Goal: Task Accomplishment & Management: Complete application form

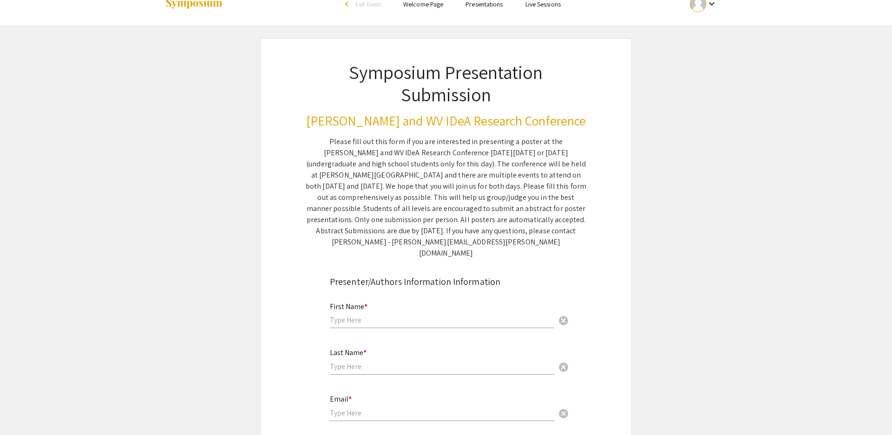
scroll to position [23, 0]
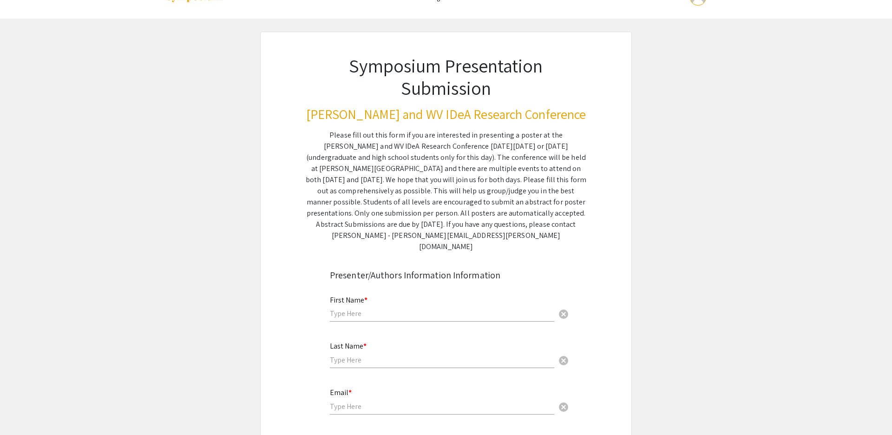
click at [364, 318] on input "text" at bounding box center [442, 314] width 224 height 10
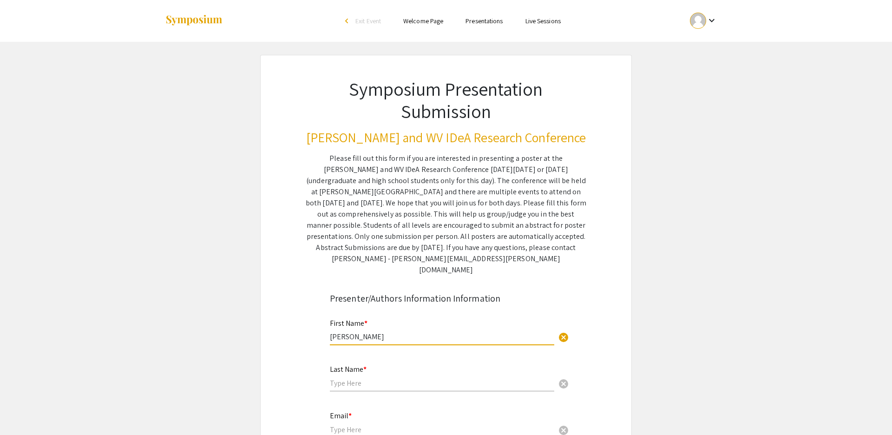
type input "[PERSON_NAME]"
click at [711, 24] on mat-icon "keyboard_arrow_down" at bounding box center [711, 20] width 11 height 11
click at [719, 27] on div at bounding box center [446, 217] width 892 height 435
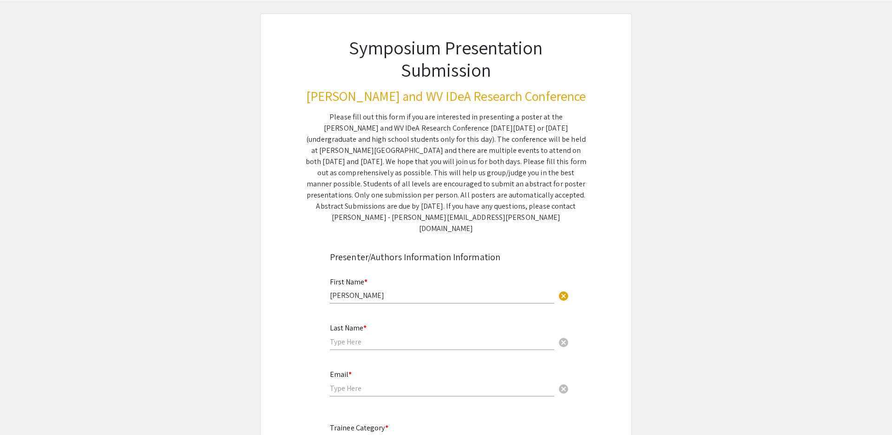
scroll to position [56, 0]
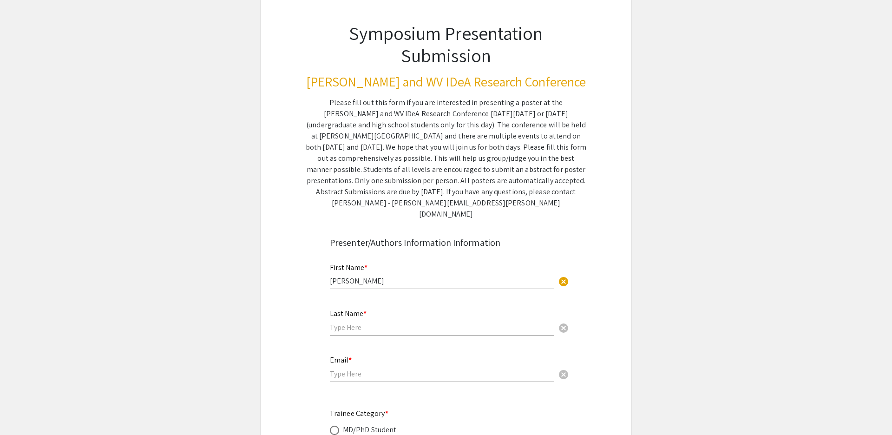
click at [356, 318] on mat-label "Last Name *" at bounding box center [348, 314] width 37 height 10
type input "[PERSON_NAME]"
click at [426, 379] on input "email" at bounding box center [442, 374] width 224 height 10
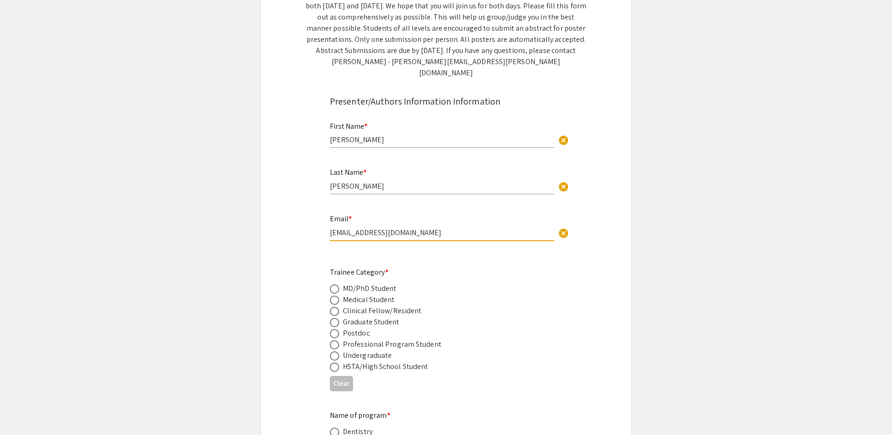
scroll to position [198, 0]
type input "[EMAIL_ADDRESS][DOMAIN_NAME]"
click at [337, 360] on span at bounding box center [334, 355] width 9 height 9
click at [337, 360] on input "radio" at bounding box center [334, 355] width 9 height 9
radio input "true"
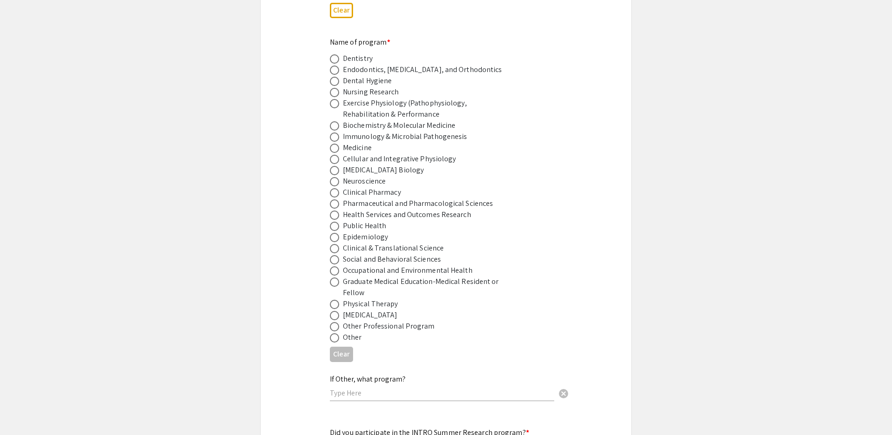
scroll to position [572, 0]
click at [337, 340] on span at bounding box center [334, 335] width 9 height 9
click at [337, 340] on input "radio" at bounding box center [334, 335] width 9 height 9
radio input "true"
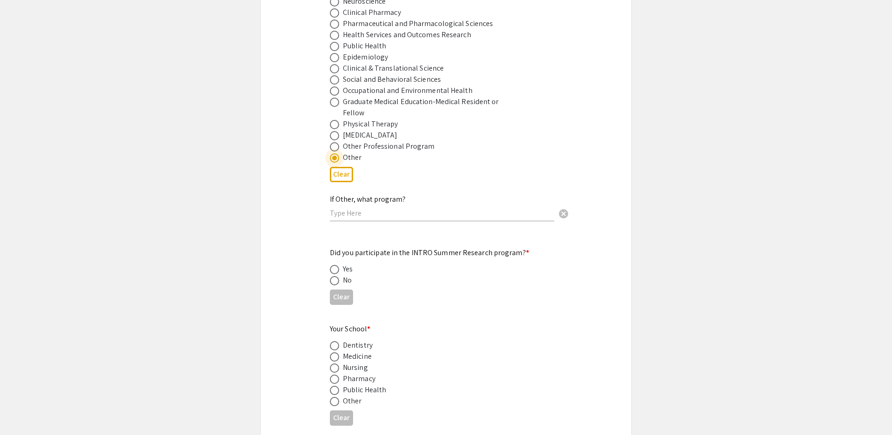
drag, startPoint x: 365, startPoint y: 255, endPoint x: 479, endPoint y: 264, distance: 114.2
click at [365, 218] on input "text" at bounding box center [442, 213] width 224 height 10
type input "Immunology and Medical Microbiology"
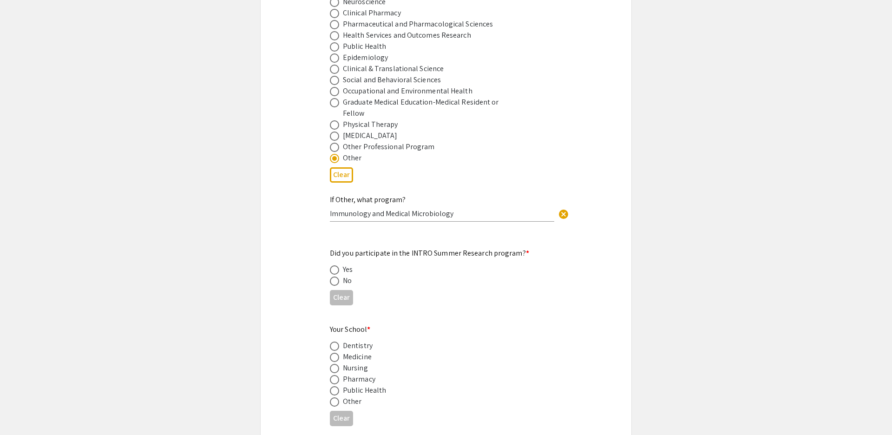
drag, startPoint x: 340, startPoint y: 332, endPoint x: 210, endPoint y: 324, distance: 130.4
click at [340, 286] on label at bounding box center [336, 281] width 13 height 9
click at [339, 286] on input "radio" at bounding box center [334, 281] width 9 height 9
radio input "true"
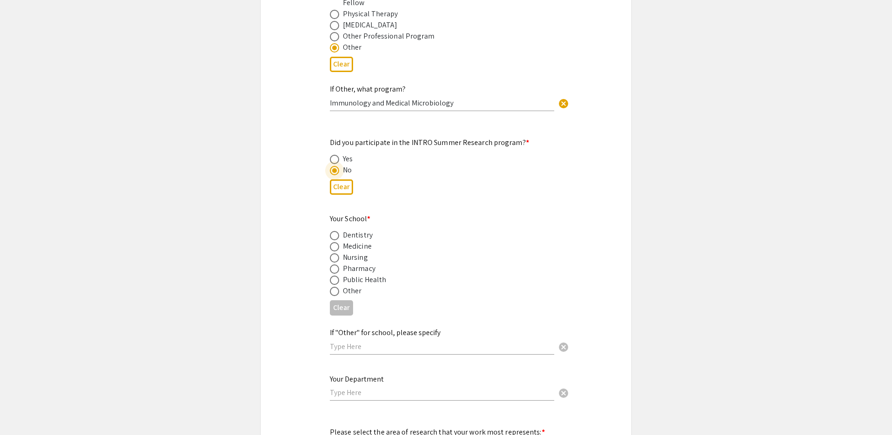
scroll to position [860, 0]
click at [338, 252] on span at bounding box center [334, 247] width 9 height 9
click at [338, 252] on input "radio" at bounding box center [334, 247] width 9 height 9
radio input "true"
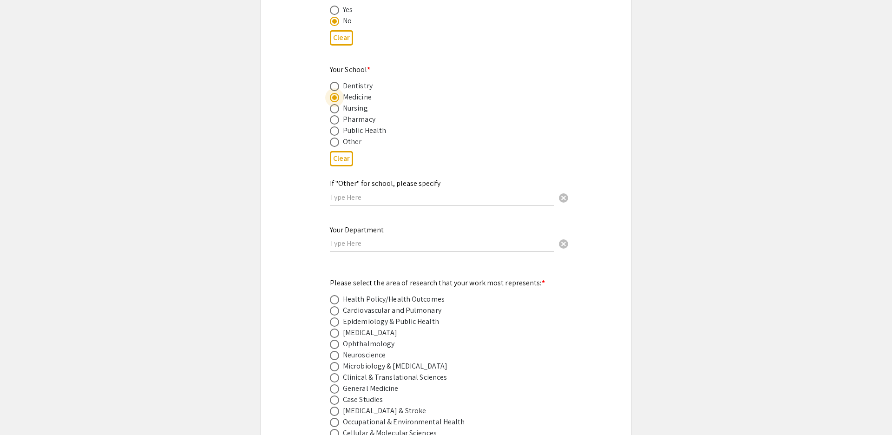
scroll to position [1008, 0]
click at [364, 249] on input "text" at bounding box center [442, 244] width 224 height 10
type input "Microbiology, Immunology, and Cell Biology"
click at [315, 321] on div "Symposium Presentation Submission [PERSON_NAME] and WV IDeA Research Conference…" at bounding box center [446, 328] width 372 height 2564
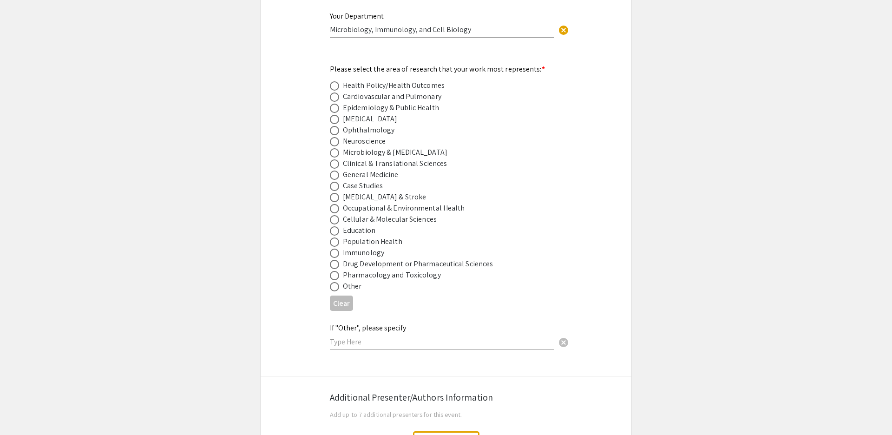
scroll to position [1225, 0]
click at [330, 256] on span at bounding box center [334, 250] width 9 height 9
click at [330, 256] on input "radio" at bounding box center [334, 250] width 9 height 9
radio input "true"
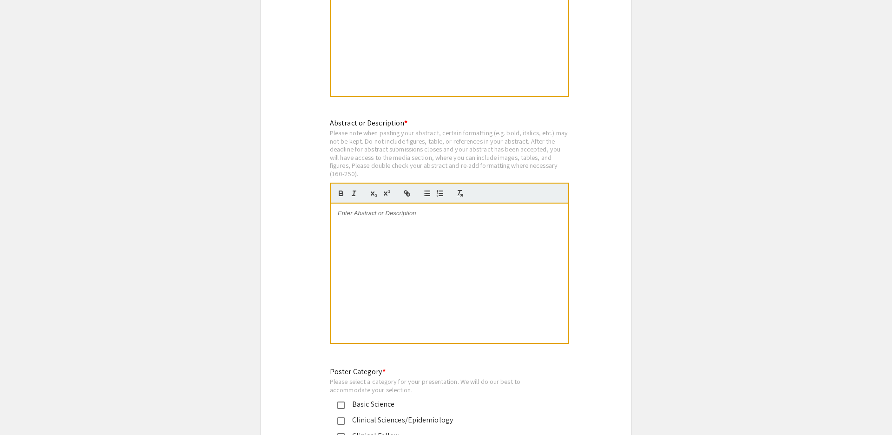
scroll to position [1819, 0]
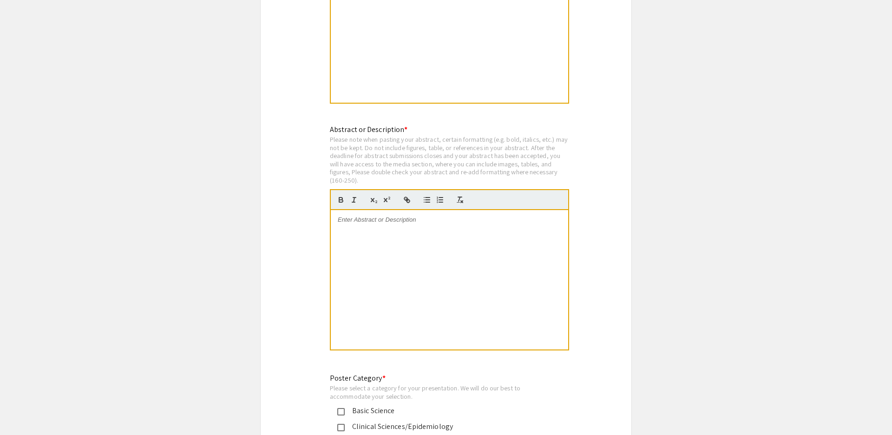
click at [374, 98] on div at bounding box center [449, 32] width 237 height 139
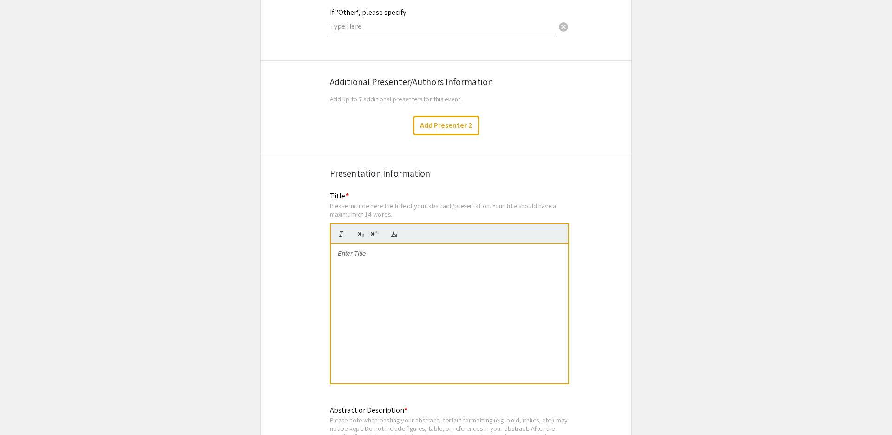
click at [410, 34] on div "If "Other", please specify cancel" at bounding box center [442, 16] width 224 height 35
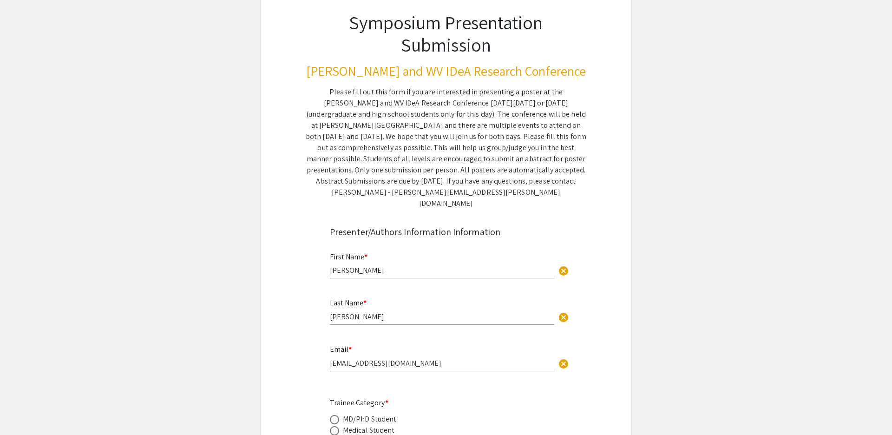
scroll to position [0, 0]
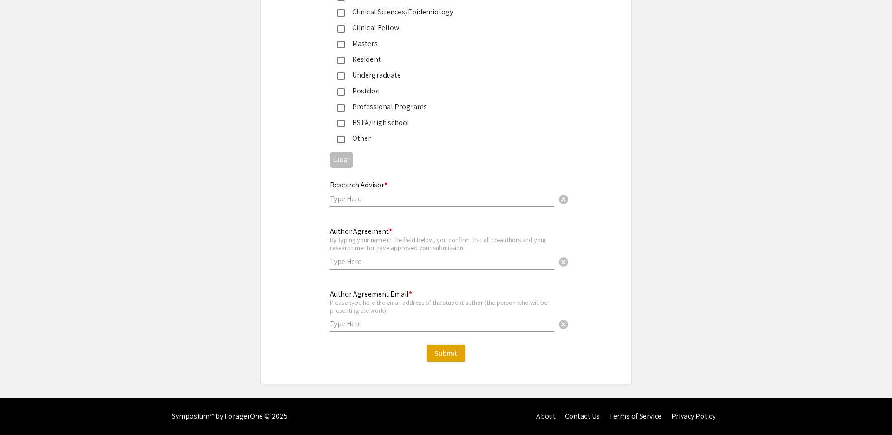
scroll to position [3621, 0]
drag, startPoint x: 235, startPoint y: 215, endPoint x: 243, endPoint y: 217, distance: 8.2
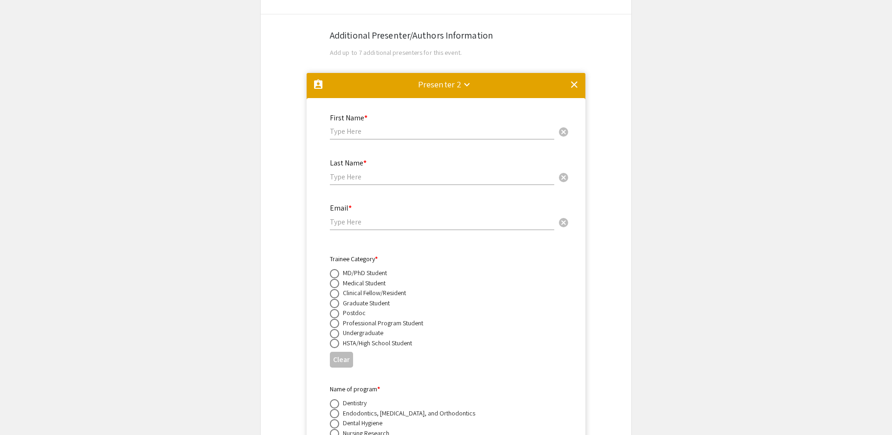
scroll to position [1571, 0]
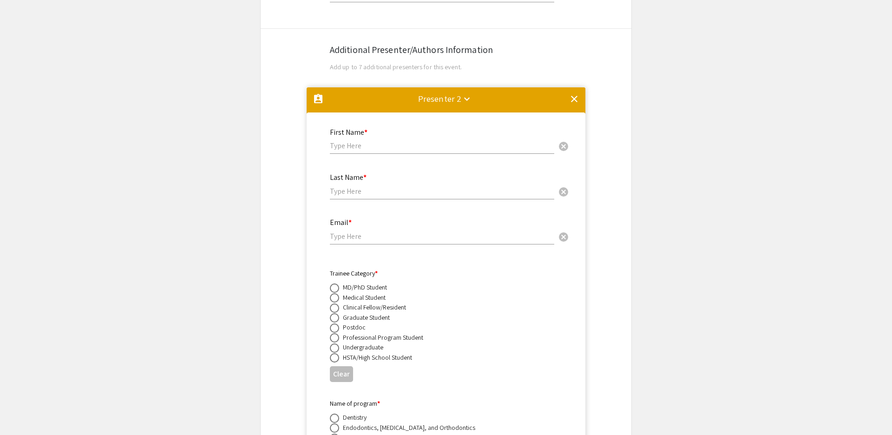
click at [574, 105] on mat-icon "clear" at bounding box center [574, 98] width 11 height 11
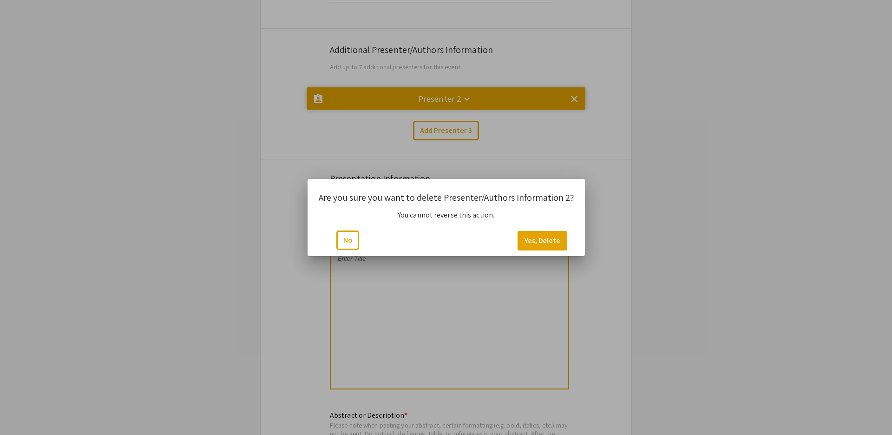
scroll to position [0, 0]
drag, startPoint x: 555, startPoint y: 241, endPoint x: 560, endPoint y: 243, distance: 5.0
click at [555, 241] on button "Yes, Delete" at bounding box center [543, 241] width 50 height 20
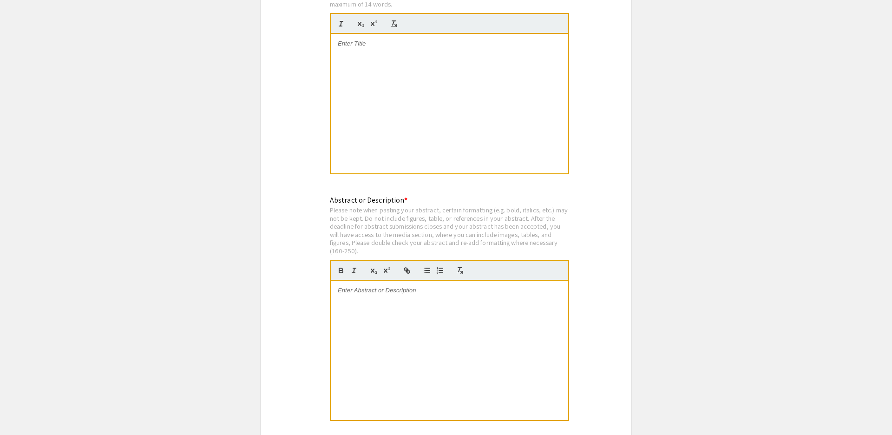
scroll to position [1748, 0]
click at [373, 161] on div at bounding box center [449, 103] width 237 height 139
drag, startPoint x: 335, startPoint y: 150, endPoint x: 603, endPoint y: 162, distance: 268.4
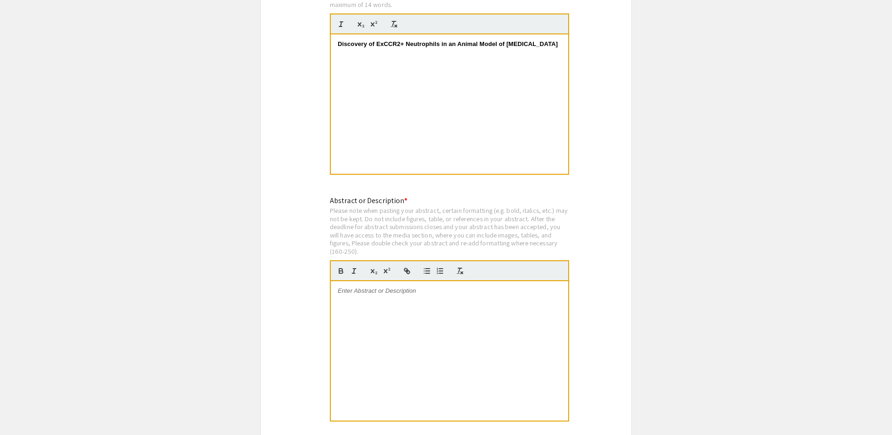
click at [540, 174] on div "Discovery of ExCCR2+ Neutrophils in an Animal Model of [MEDICAL_DATA]" at bounding box center [449, 103] width 237 height 139
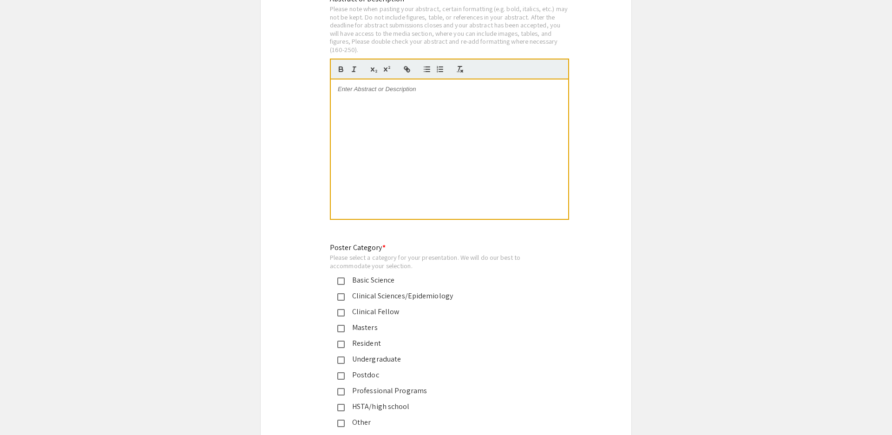
scroll to position [1949, 0]
click at [422, 219] on div at bounding box center [449, 149] width 237 height 139
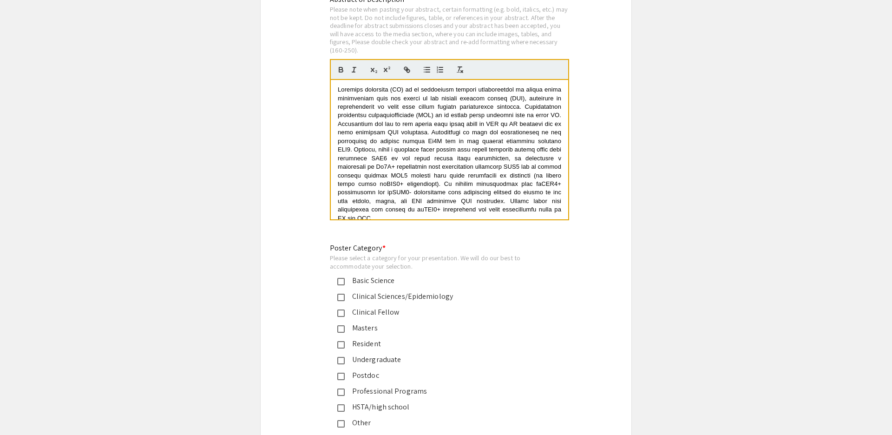
scroll to position [0, 0]
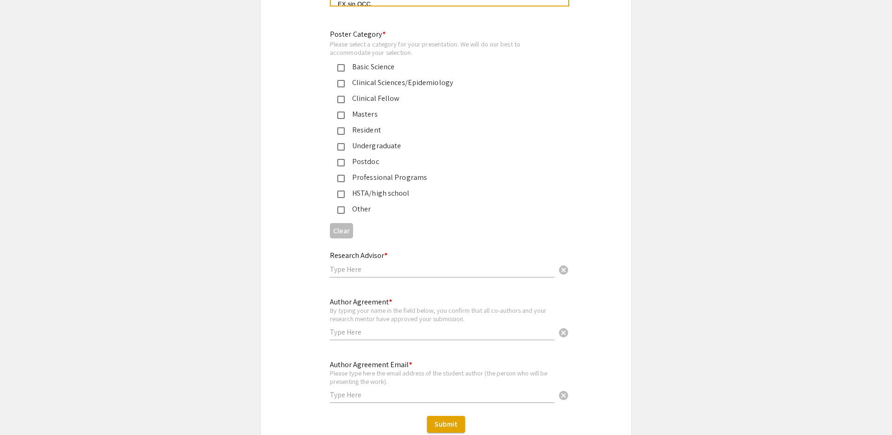
scroll to position [2165, 0]
click at [342, 149] on mat-pseudo-checkbox at bounding box center [340, 145] width 7 height 7
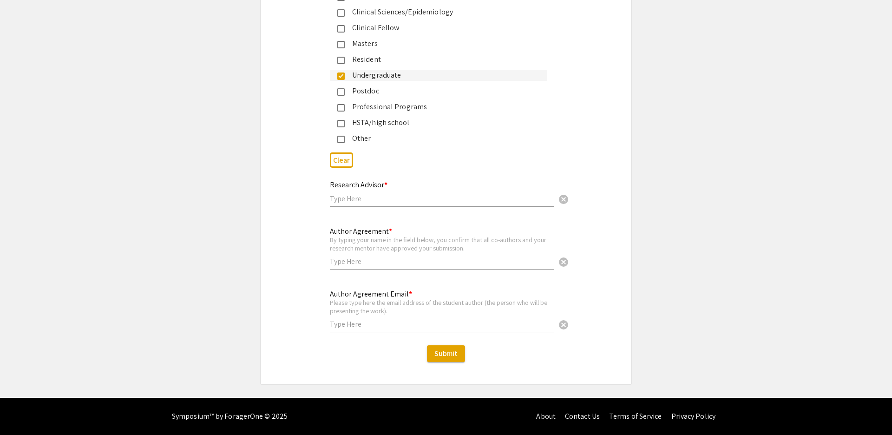
scroll to position [2325, 0]
click at [374, 204] on input "text" at bounding box center [442, 199] width 224 height 10
type input "[PERSON_NAME]"
click at [350, 266] on input "text" at bounding box center [442, 262] width 224 height 10
click at [312, 258] on div "Author Agreement * By typing your name in the field below, you confirm that all…" at bounding box center [446, 252] width 371 height 55
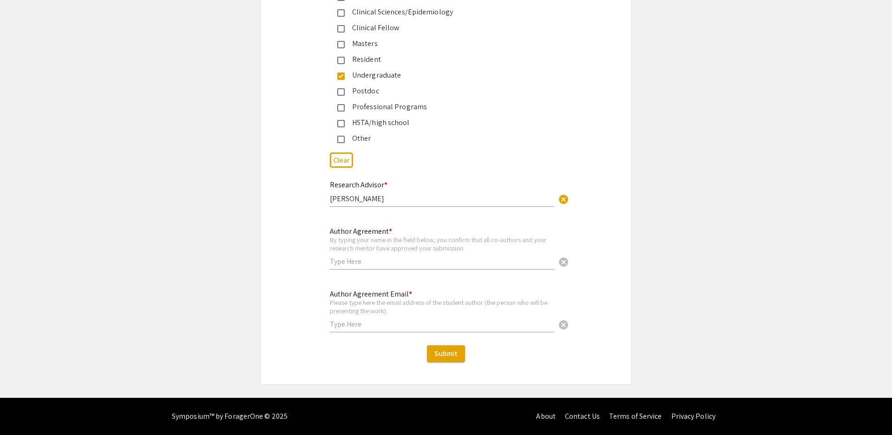
click at [344, 266] on input "text" at bounding box center [442, 262] width 224 height 10
type input "[PERSON_NAME]"
click at [348, 329] on input "text" at bounding box center [442, 324] width 224 height 10
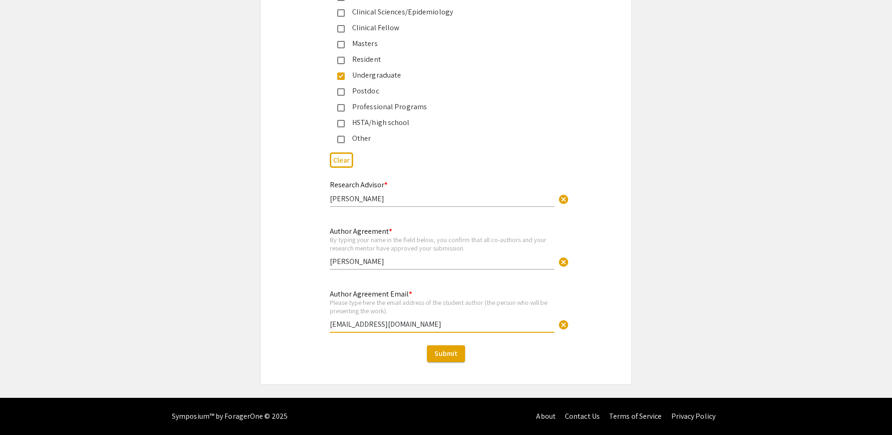
type input "[EMAIL_ADDRESS][DOMAIN_NAME]"
click at [266, 343] on div "Author Agreement Email * Please type here the email address of the student auth…" at bounding box center [446, 315] width 371 height 55
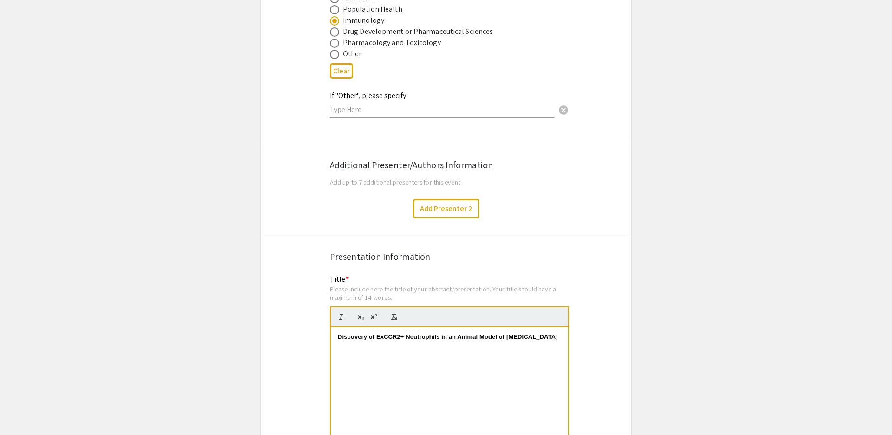
scroll to position [2365, 0]
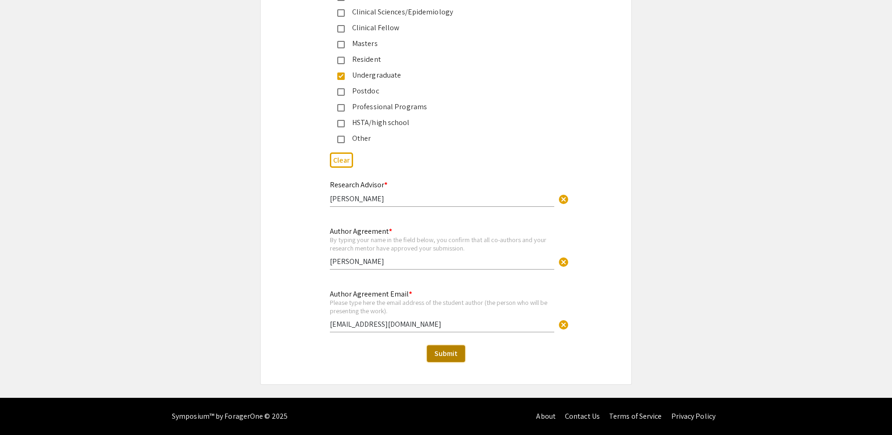
drag, startPoint x: 444, startPoint y: 356, endPoint x: 409, endPoint y: 345, distance: 36.8
click at [444, 356] on span "Submit" at bounding box center [446, 354] width 23 height 10
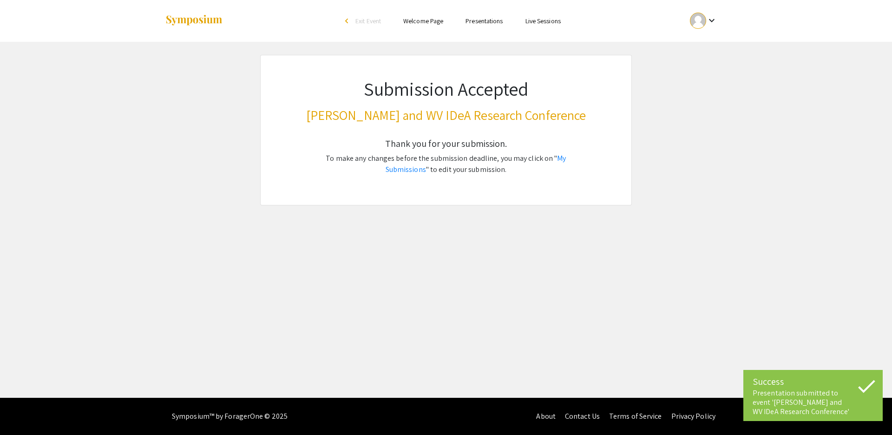
click at [490, 22] on link "Presentations" at bounding box center [484, 21] width 37 height 8
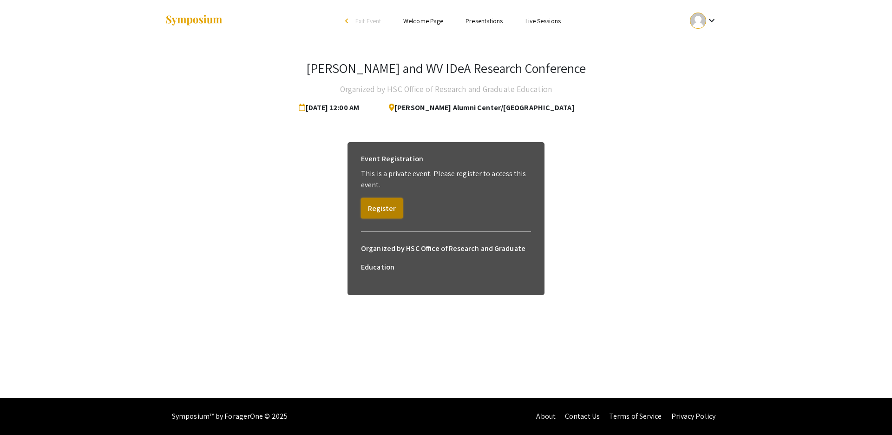
drag, startPoint x: 386, startPoint y: 216, endPoint x: 275, endPoint y: 189, distance: 114.3
click at [383, 216] on button "Register" at bounding box center [382, 208] width 42 height 20
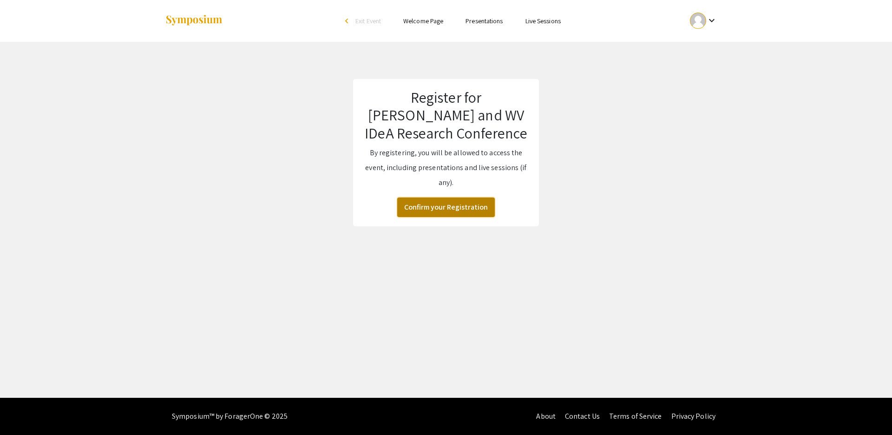
click at [462, 213] on button "Confirm your Registration" at bounding box center [446, 208] width 98 height 20
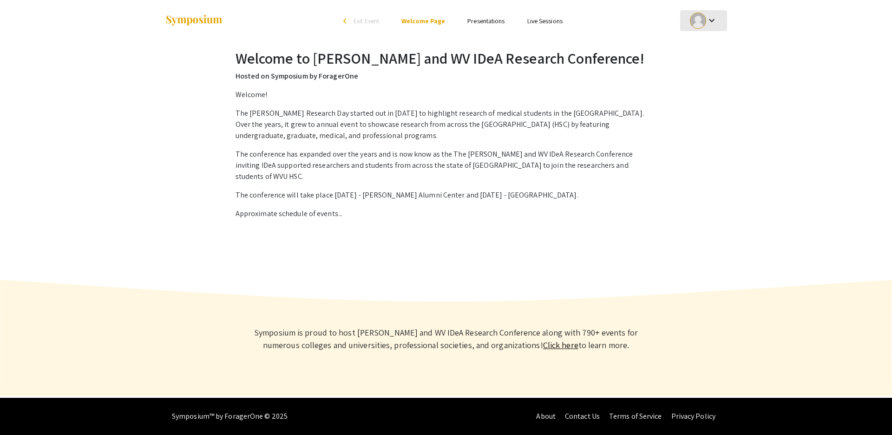
click at [719, 26] on div "keyboard_arrow_down" at bounding box center [704, 20] width 32 height 21
click at [729, 72] on button "My Submissions" at bounding box center [708, 68] width 57 height 22
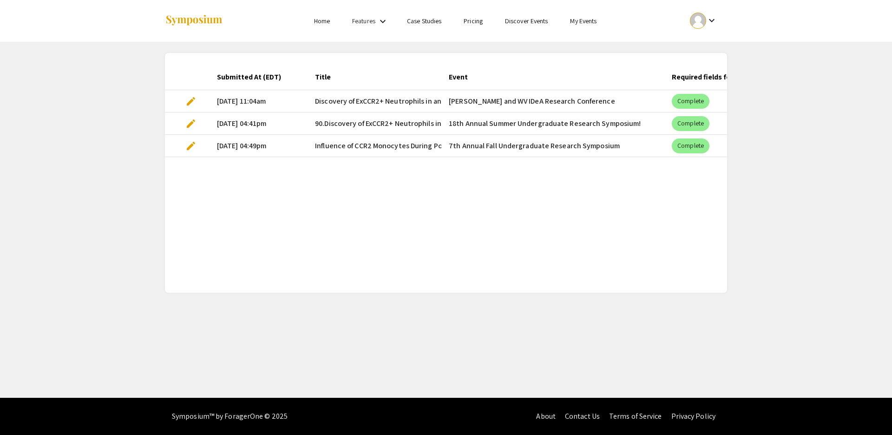
click at [443, 100] on mat-cell "[PERSON_NAME] and WV IDeA Research Conference" at bounding box center [552, 101] width 223 height 22
click at [190, 102] on span "edit" at bounding box center [190, 101] width 11 height 11
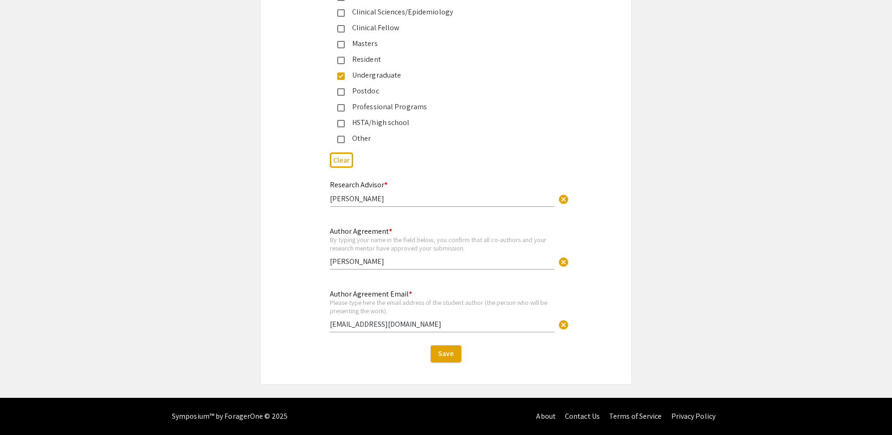
scroll to position [2072, 0]
